Goal: Information Seeking & Learning: Learn about a topic

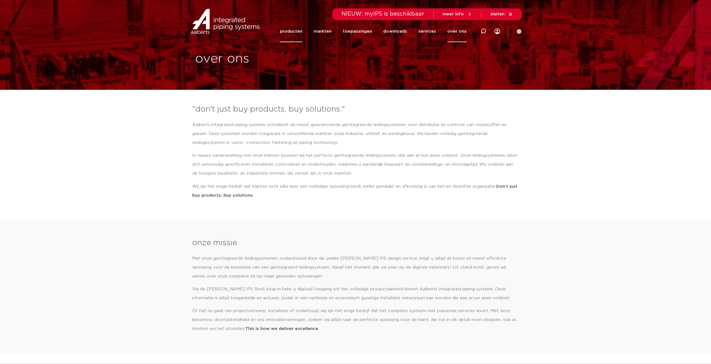
click at [290, 32] on link "producten" at bounding box center [291, 32] width 23 height 22
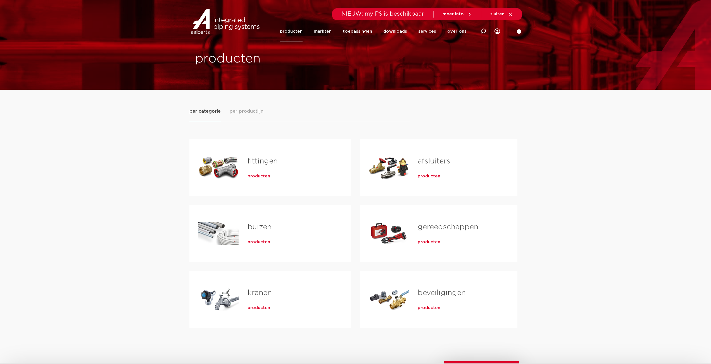
click at [250, 159] on link "fittingen" at bounding box center [262, 161] width 30 height 7
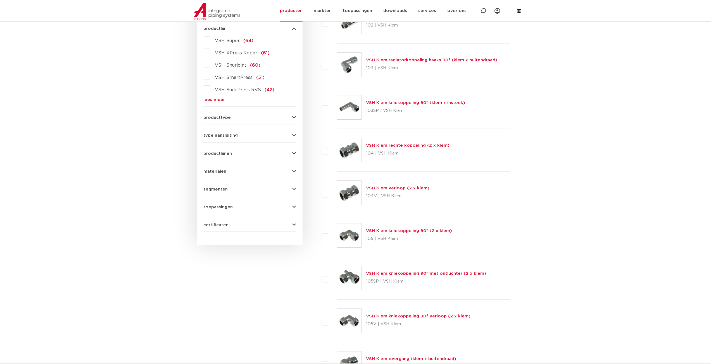
scroll to position [186, 0]
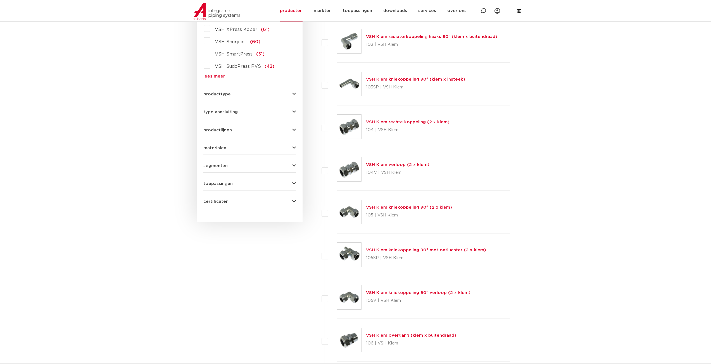
click at [291, 182] on button "toepassingen" at bounding box center [249, 184] width 92 height 4
click at [213, 256] on link "lees meer" at bounding box center [249, 255] width 92 height 4
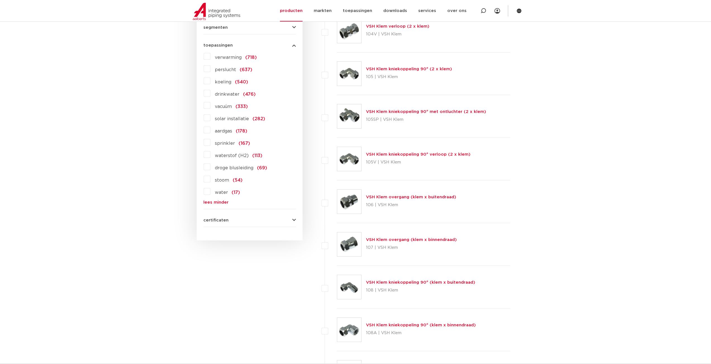
scroll to position [279, 0]
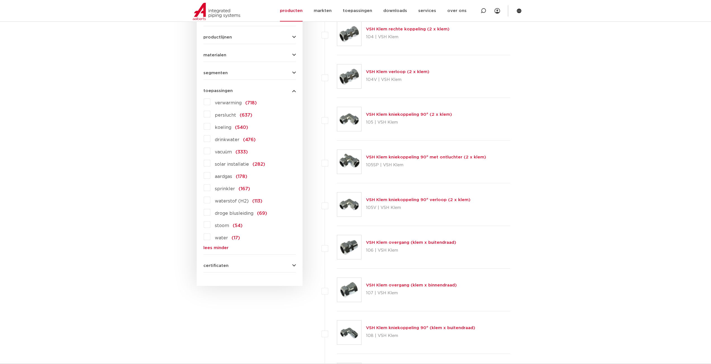
click at [286, 264] on button "certificaten" at bounding box center [249, 266] width 92 height 4
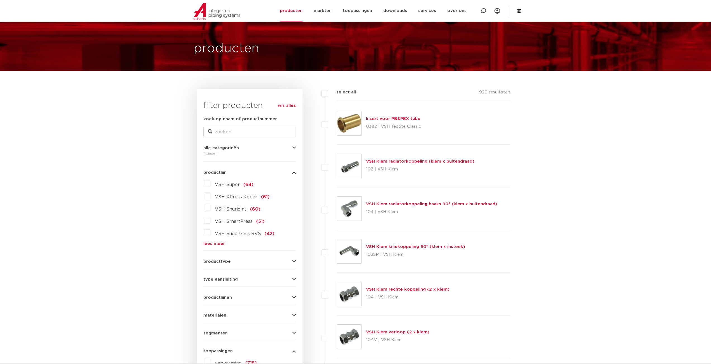
scroll to position [0, 0]
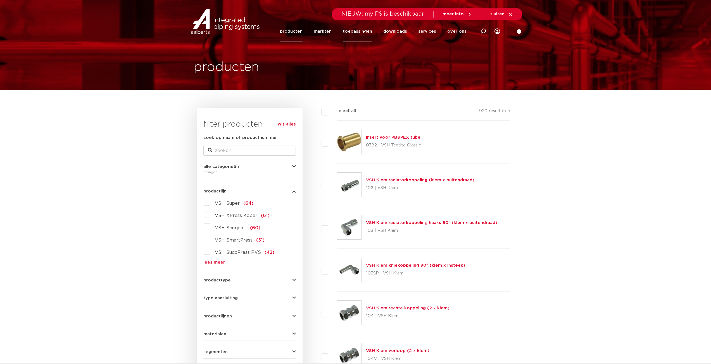
click at [366, 31] on link "toepassingen" at bounding box center [357, 32] width 29 height 22
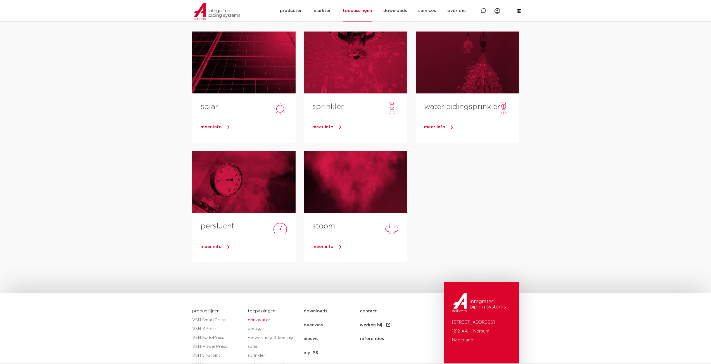
scroll to position [186, 0]
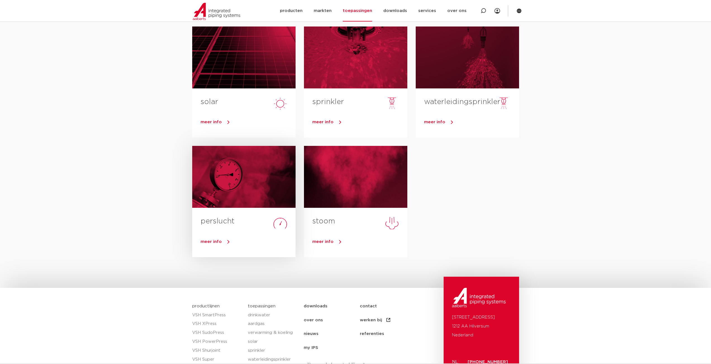
click at [220, 245] on link "meer info" at bounding box center [248, 242] width 95 height 8
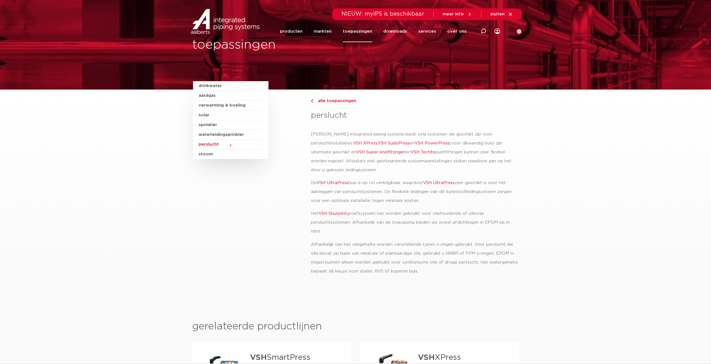
click at [208, 138] on span "waterleidingsprinkler" at bounding box center [231, 135] width 64 height 10
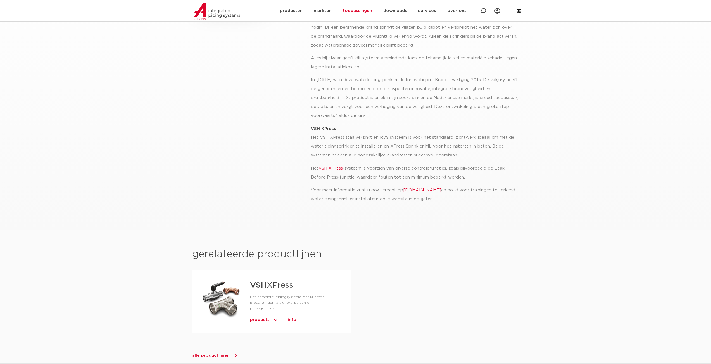
scroll to position [186, 0]
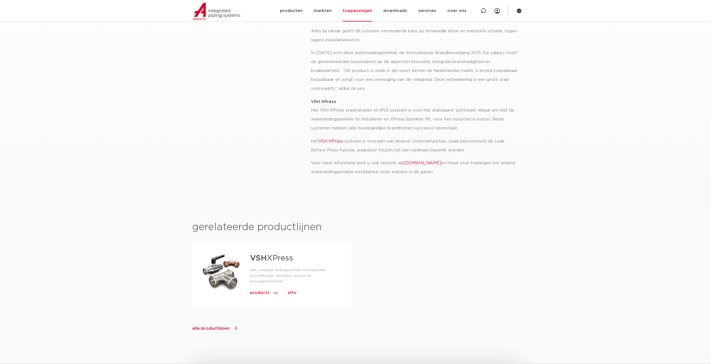
click at [260, 258] on strong "VSH" at bounding box center [258, 259] width 17 height 8
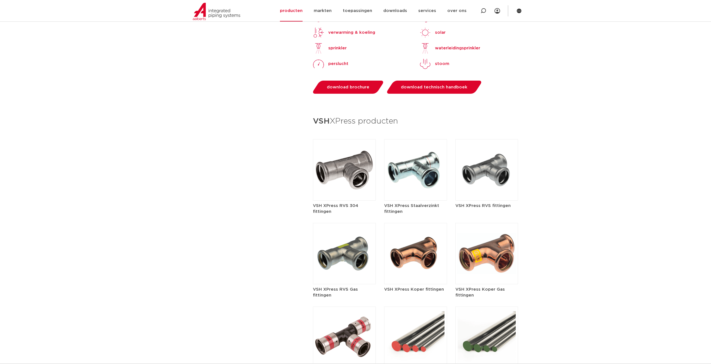
scroll to position [559, 0]
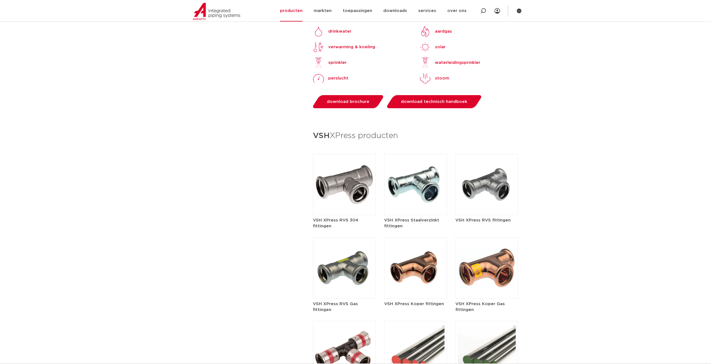
click at [337, 218] on h5 "VSH XPress RVS 304 fittingen" at bounding box center [344, 224] width 63 height 12
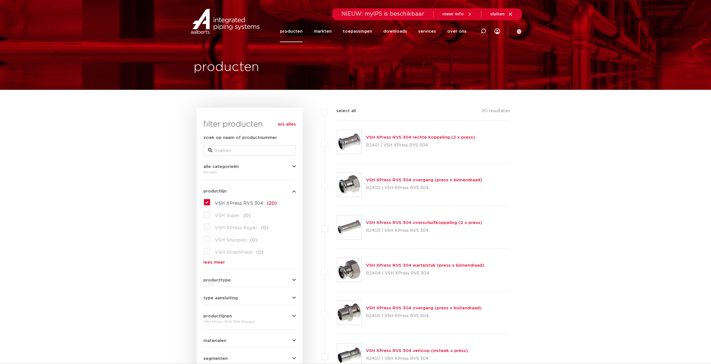
click at [345, 144] on img at bounding box center [349, 142] width 24 height 24
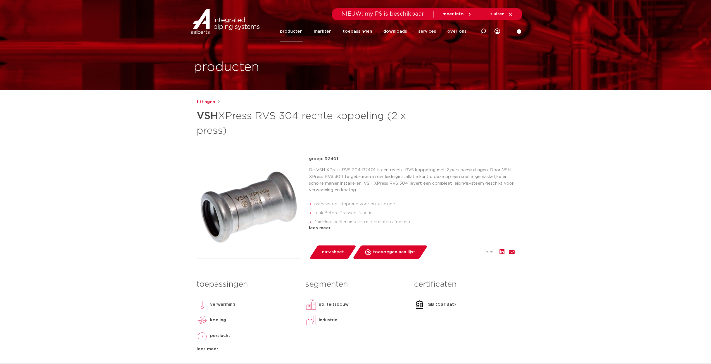
click at [319, 228] on div "lees meer" at bounding box center [412, 228] width 206 height 7
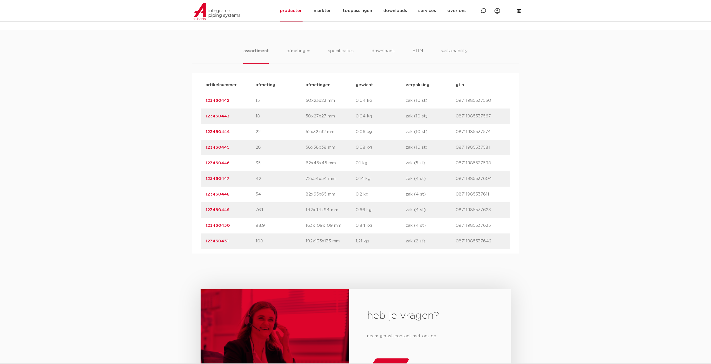
scroll to position [372, 0]
